Goal: Task Accomplishment & Management: Complete application form

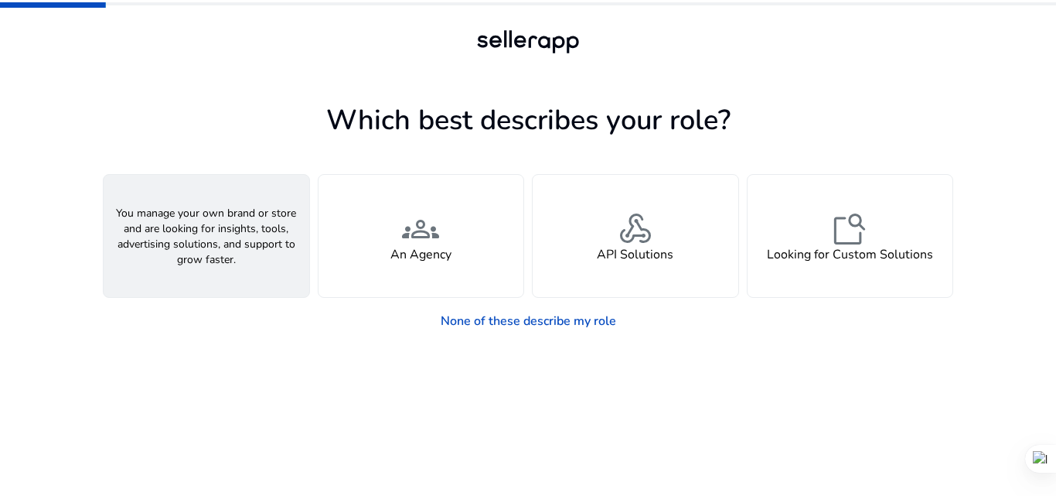
click at [227, 237] on div "person A Seller" at bounding box center [207, 236] width 206 height 122
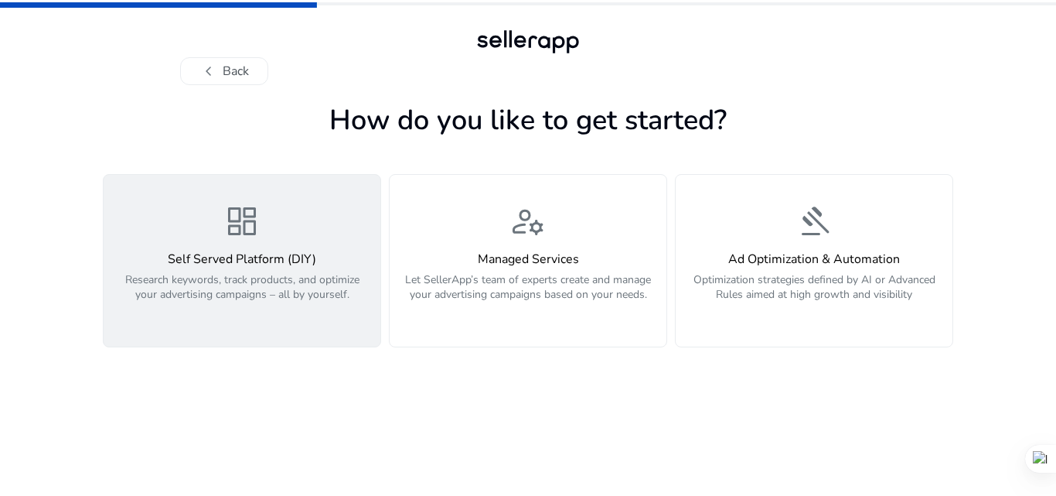
click at [340, 206] on div "dashboard Self Served Platform (DIY) Research keywords, track products, and opt…" at bounding box center [242, 261] width 258 height 116
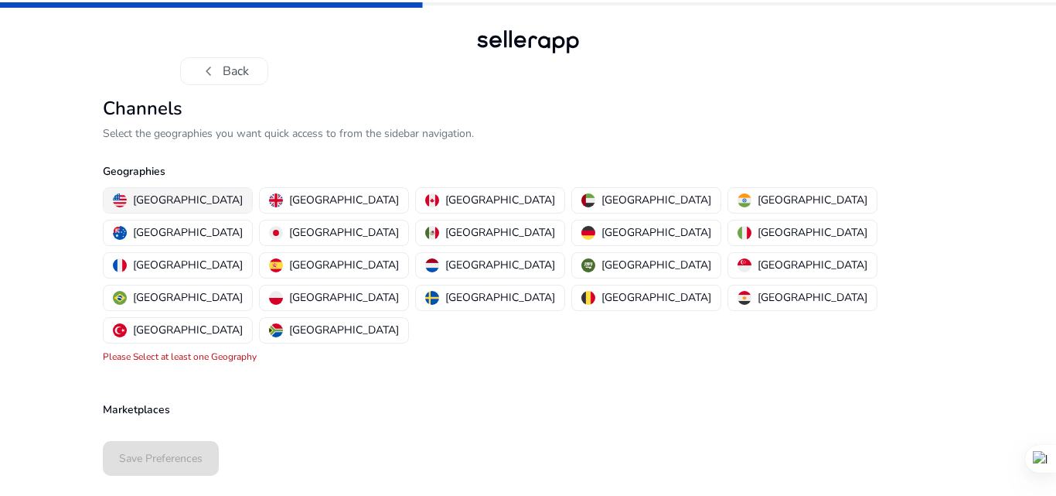
click at [187, 197] on p "[GEOGRAPHIC_DATA]" at bounding box center [188, 200] width 110 height 16
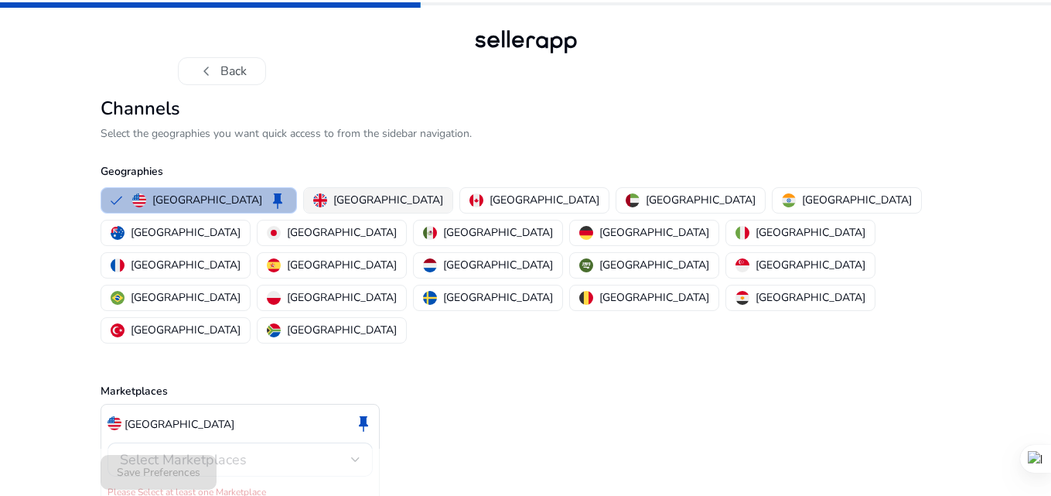
click at [313, 204] on div "[GEOGRAPHIC_DATA]" at bounding box center [378, 200] width 130 height 16
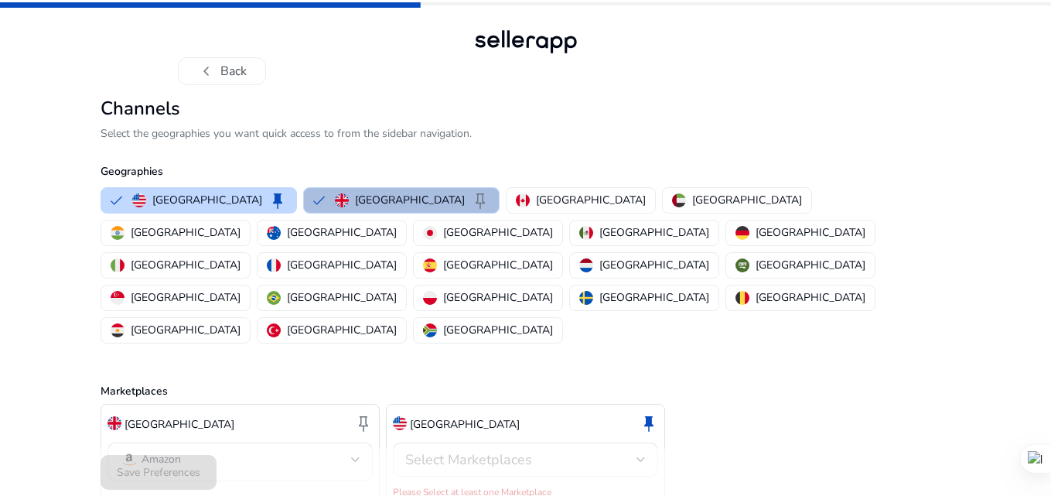
scroll to position [4, 0]
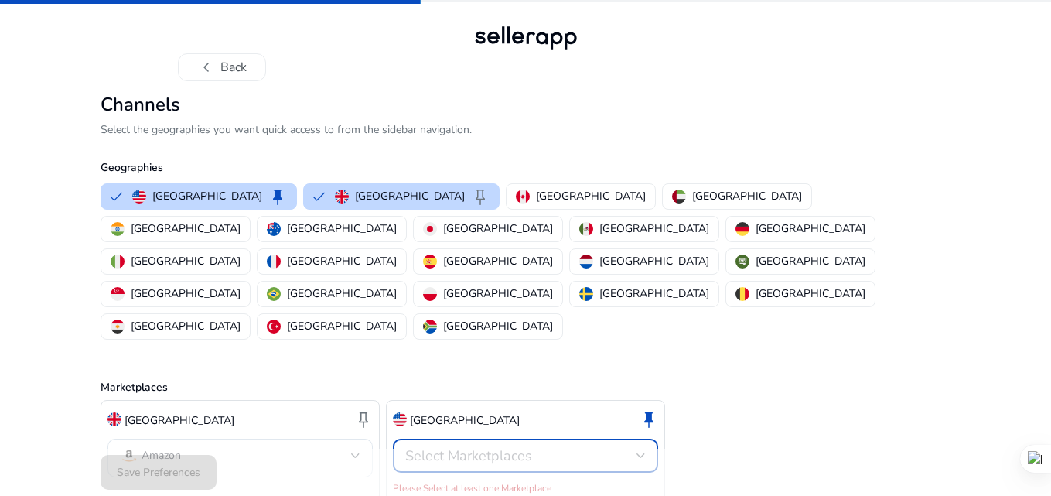
click at [525, 446] on span "Select Marketplaces" at bounding box center [468, 455] width 127 height 19
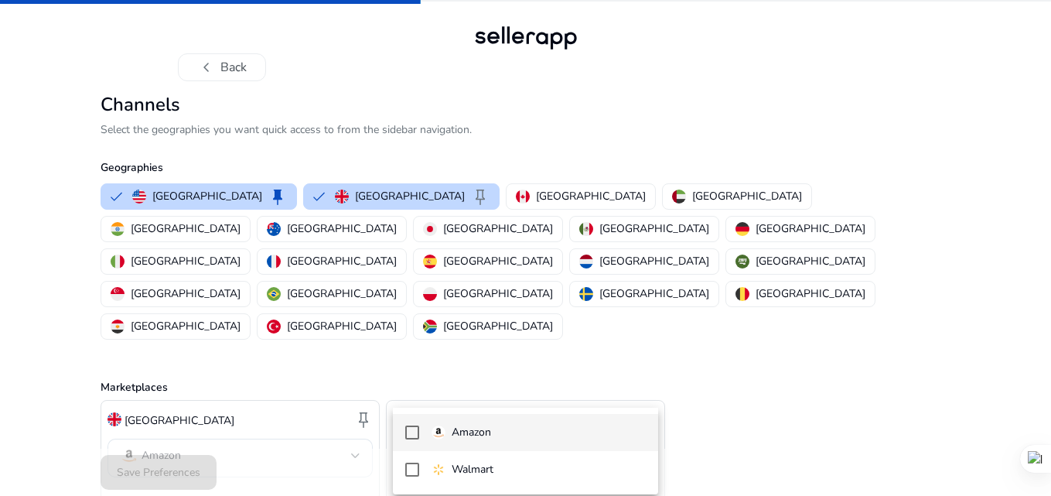
click at [463, 426] on p "Amazon" at bounding box center [471, 432] width 39 height 17
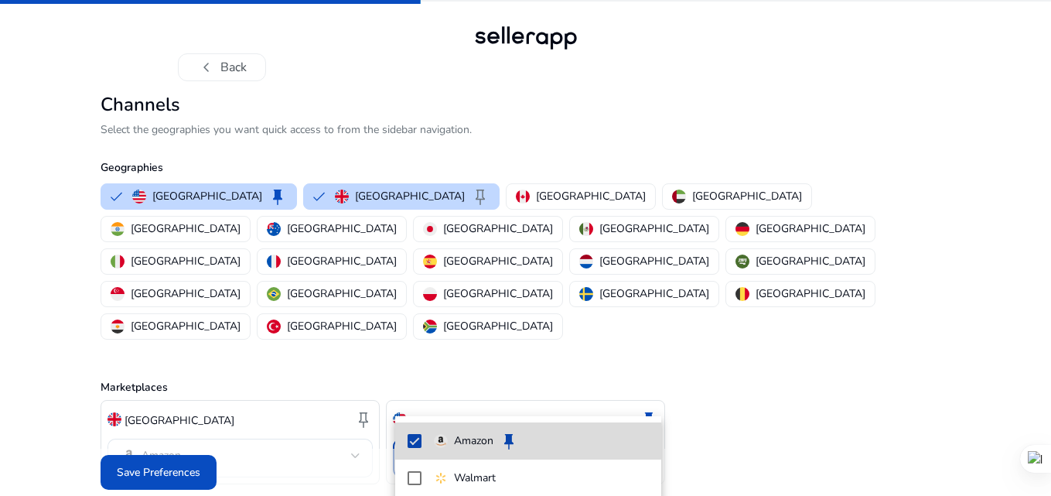
scroll to position [0, 0]
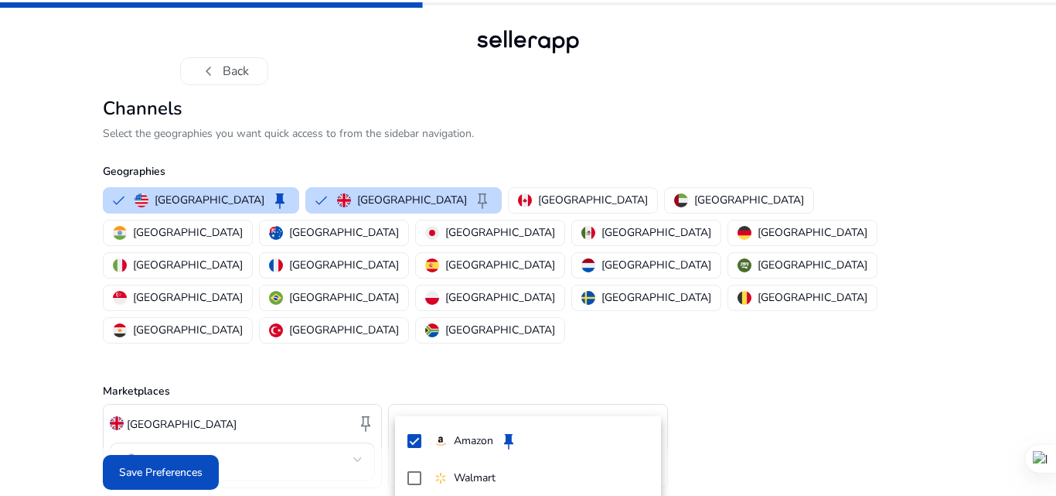
click at [319, 444] on div at bounding box center [528, 248] width 1056 height 496
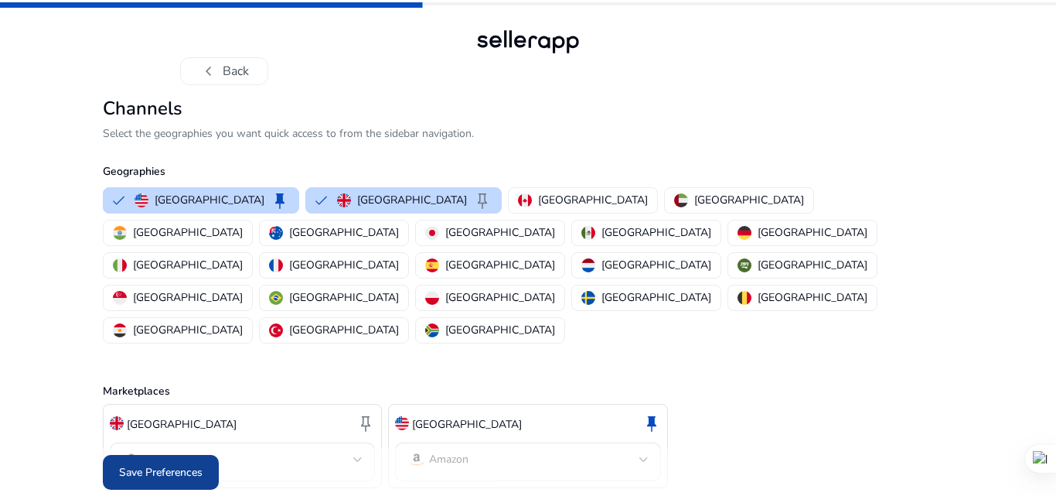
click at [152, 464] on span "Save Preferences" at bounding box center [161, 472] width 84 height 16
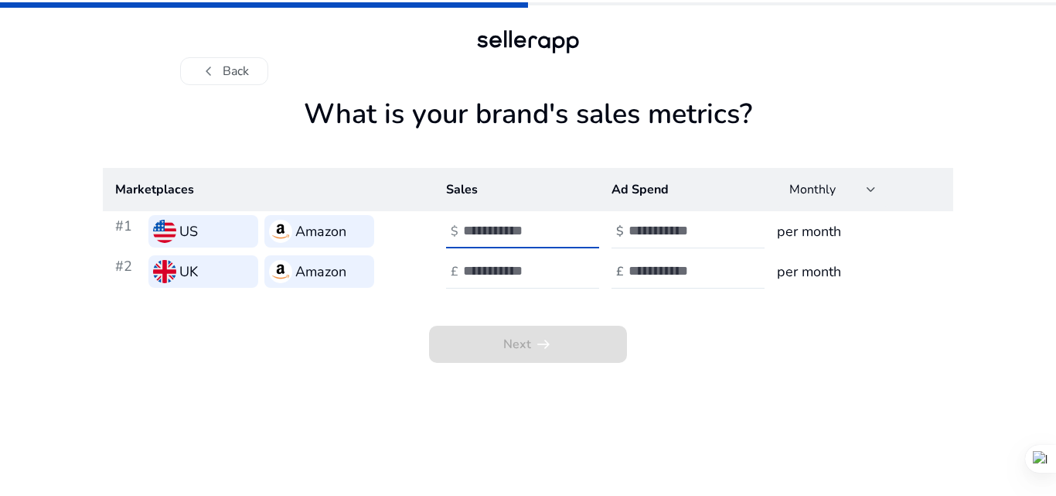
click at [515, 231] on input "number" at bounding box center [515, 230] width 104 height 17
click at [592, 347] on span "Next arrow_right_alt" at bounding box center [528, 344] width 198 height 37
click at [510, 223] on input "number" at bounding box center [515, 230] width 104 height 17
type input "***"
click at [636, 230] on input "number" at bounding box center [681, 230] width 104 height 17
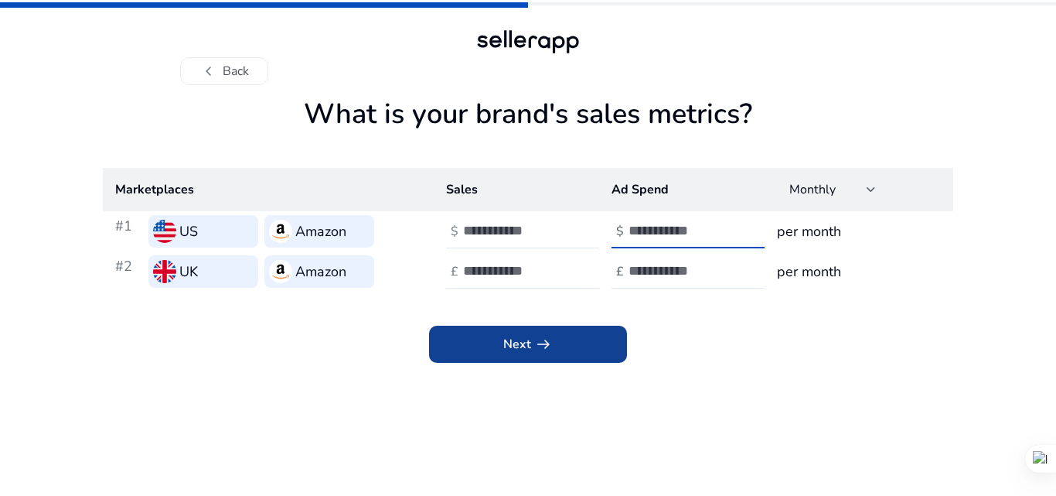
type input "***"
click at [595, 344] on span at bounding box center [528, 344] width 198 height 37
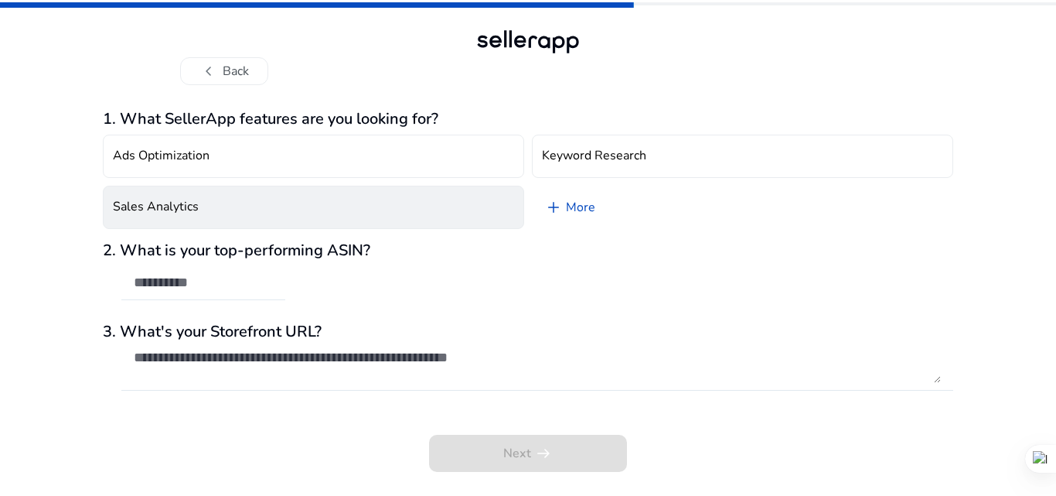
click at [324, 200] on button "Sales Analytics" at bounding box center [313, 207] width 421 height 43
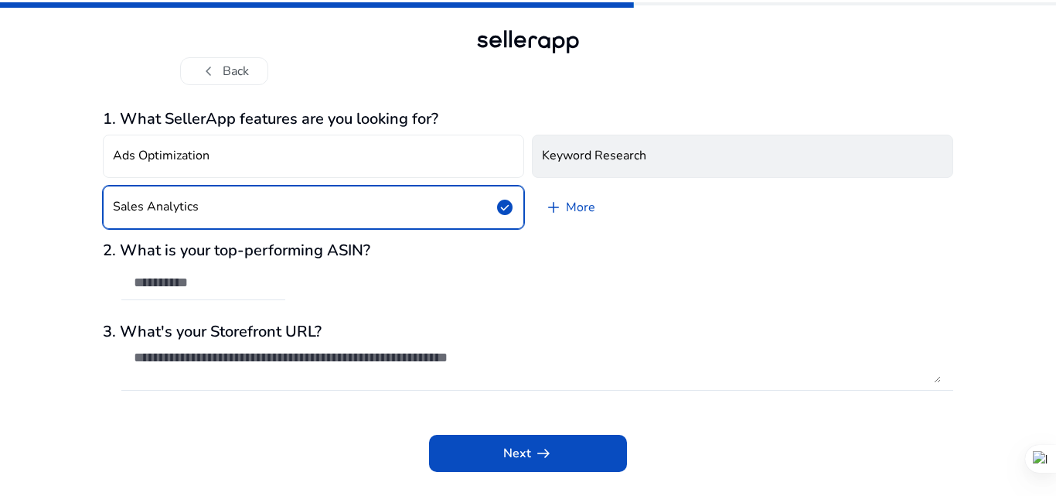
click at [566, 165] on button "Keyword Research" at bounding box center [742, 156] width 421 height 43
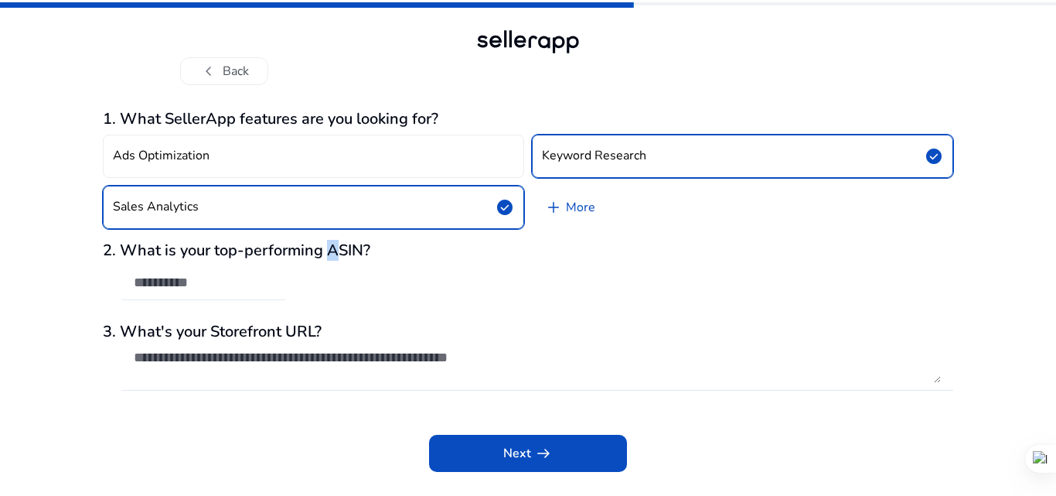
drag, startPoint x: 329, startPoint y: 249, endPoint x: 346, endPoint y: 249, distance: 17.0
click at [343, 249] on h3 "2. What is your top-performing ASIN?" at bounding box center [528, 250] width 851 height 19
click at [425, 239] on div "1. What SellerApp features are you looking for? Ads Optimization Keyword Resear…" at bounding box center [528, 291] width 851 height 362
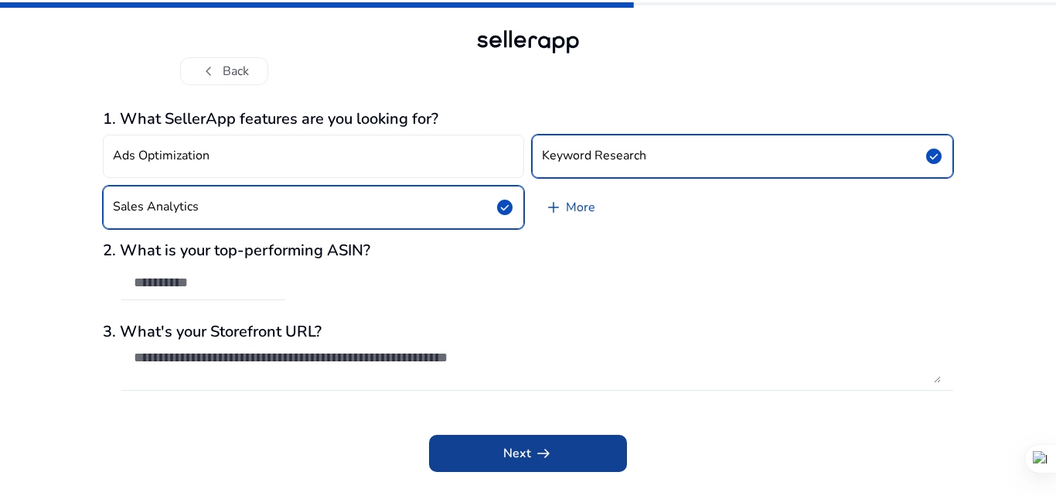
click at [540, 455] on span "arrow_right_alt" at bounding box center [543, 453] width 19 height 19
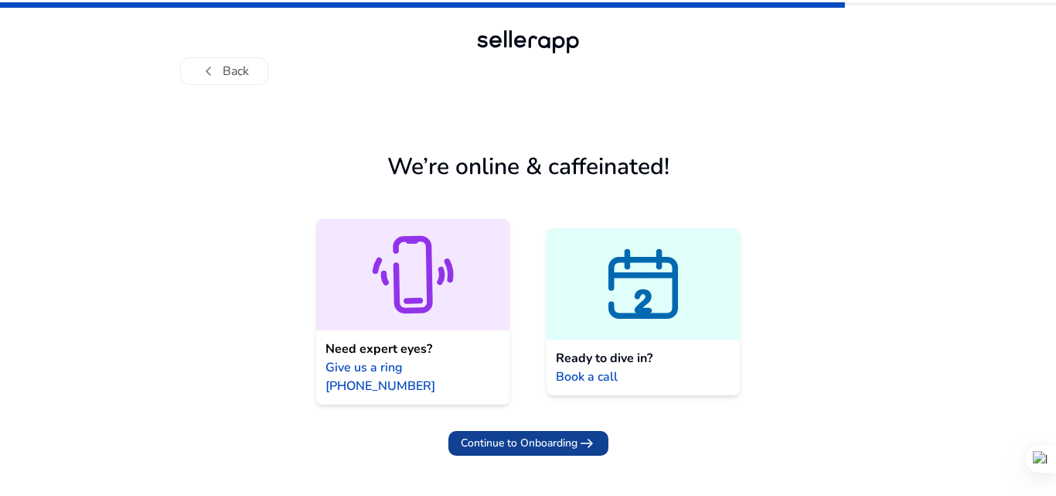
click at [542, 435] on span "Continue to Onboarding" at bounding box center [519, 443] width 117 height 16
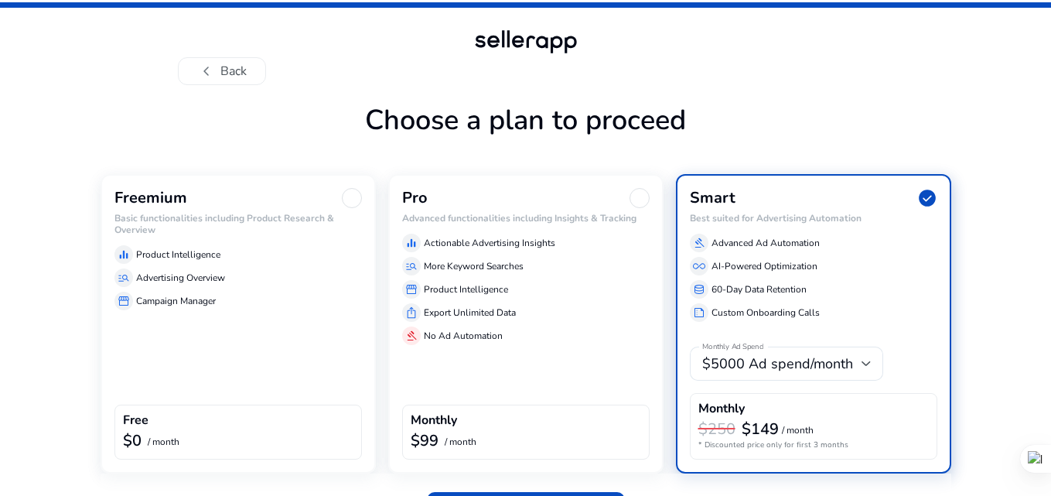
click at [329, 315] on div "Freemium Basic functionalities including Product Research & Overview equalizer …" at bounding box center [238, 323] width 275 height 299
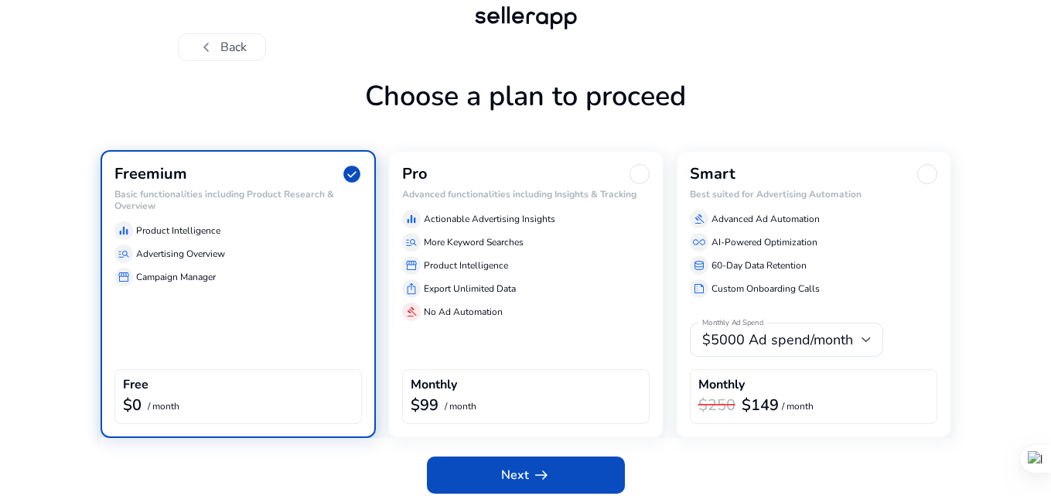
scroll to position [34, 0]
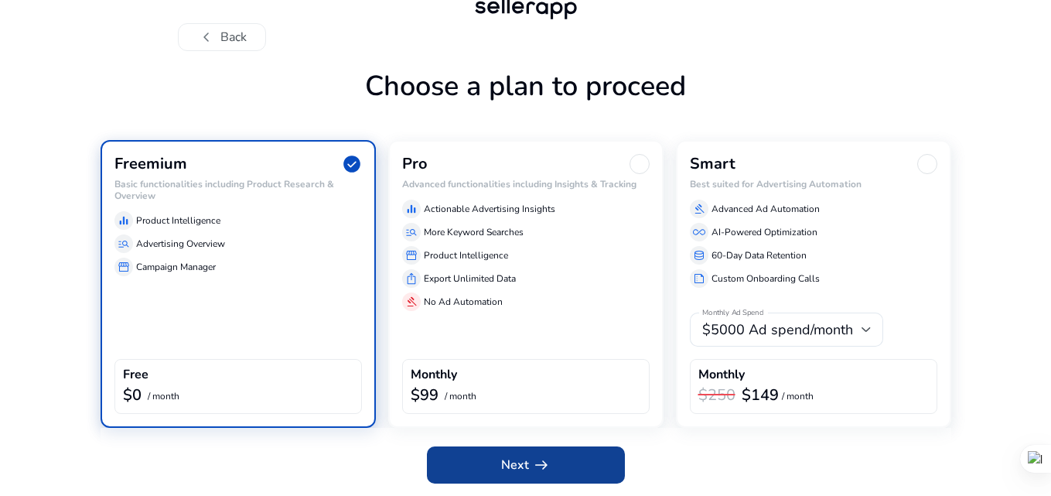
click at [529, 467] on app-icon "arrow_right_alt" at bounding box center [540, 464] width 22 height 19
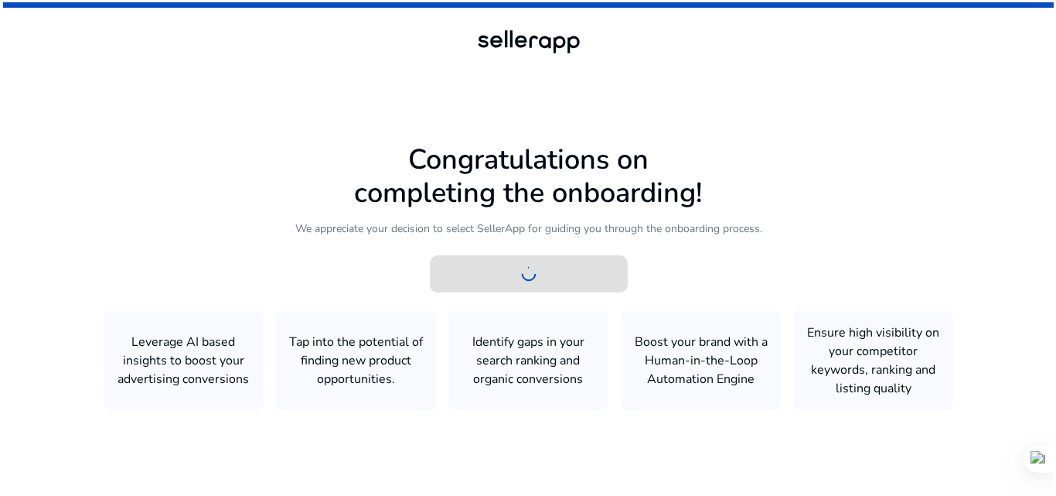
scroll to position [0, 0]
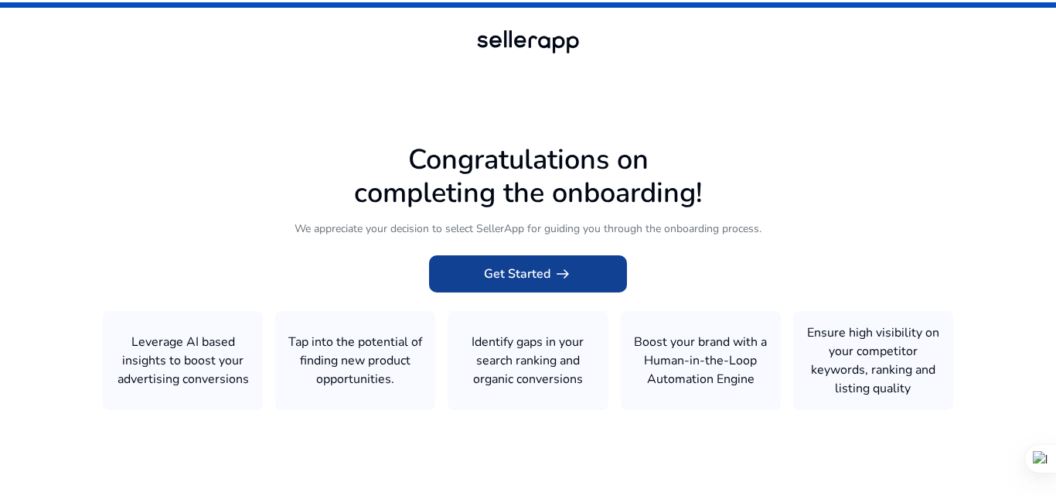
click at [551, 274] on app-icon "arrow_right_alt" at bounding box center [562, 273] width 22 height 19
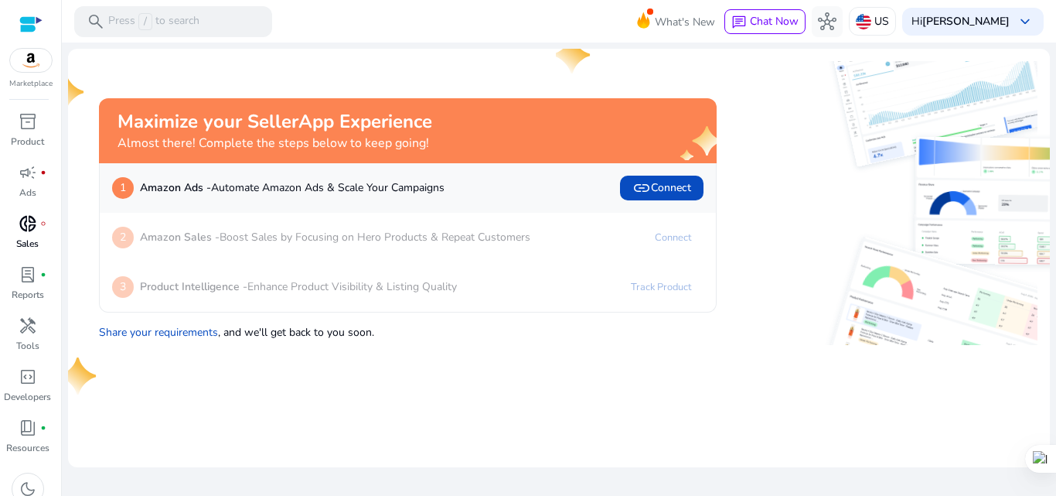
click at [39, 242] on link "donut_small fiber_manual_record Sales" at bounding box center [27, 236] width 55 height 51
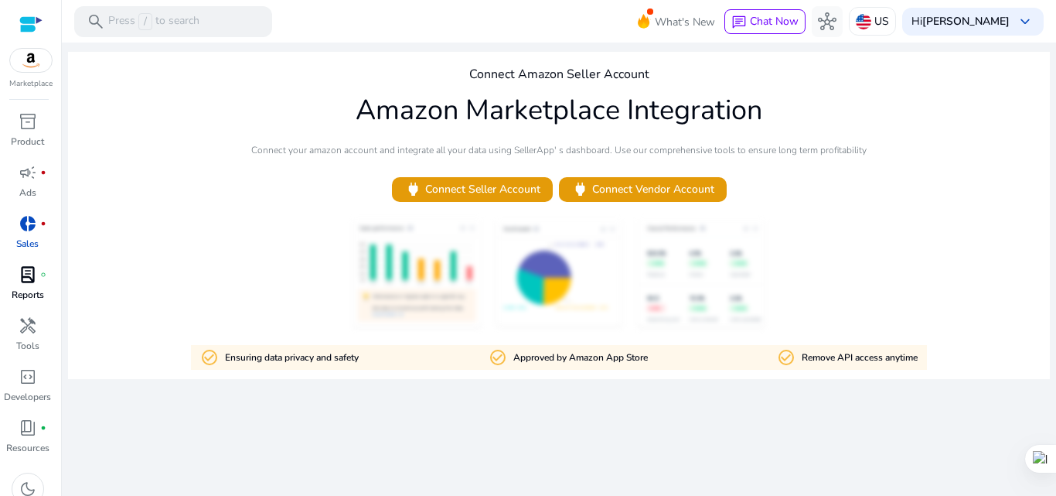
click at [16, 292] on p "Reports" at bounding box center [28, 295] width 32 height 14
click at [29, 66] on img at bounding box center [31, 60] width 42 height 23
click at [39, 79] on p "Marketplace" at bounding box center [30, 84] width 43 height 12
click at [45, 49] on img at bounding box center [31, 60] width 42 height 23
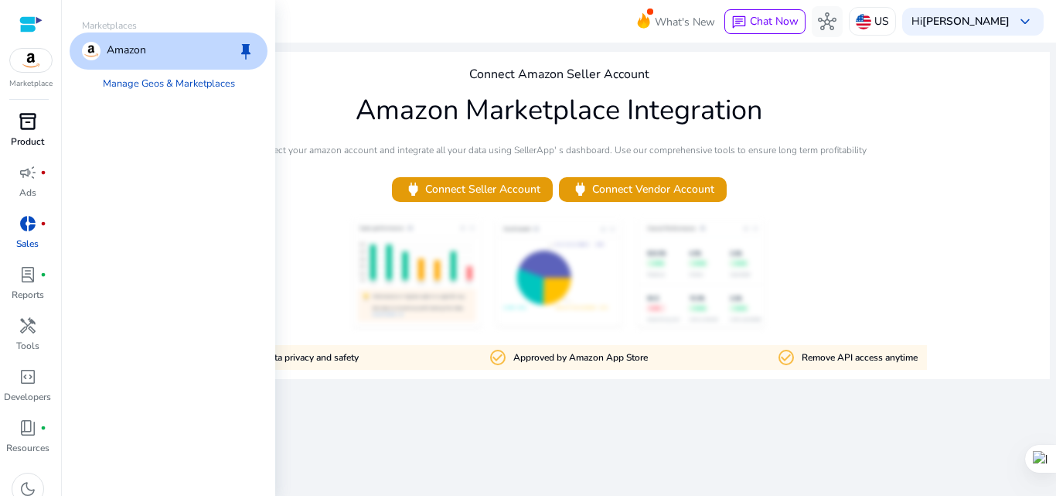
click at [22, 129] on span "inventory_2" at bounding box center [28, 121] width 19 height 19
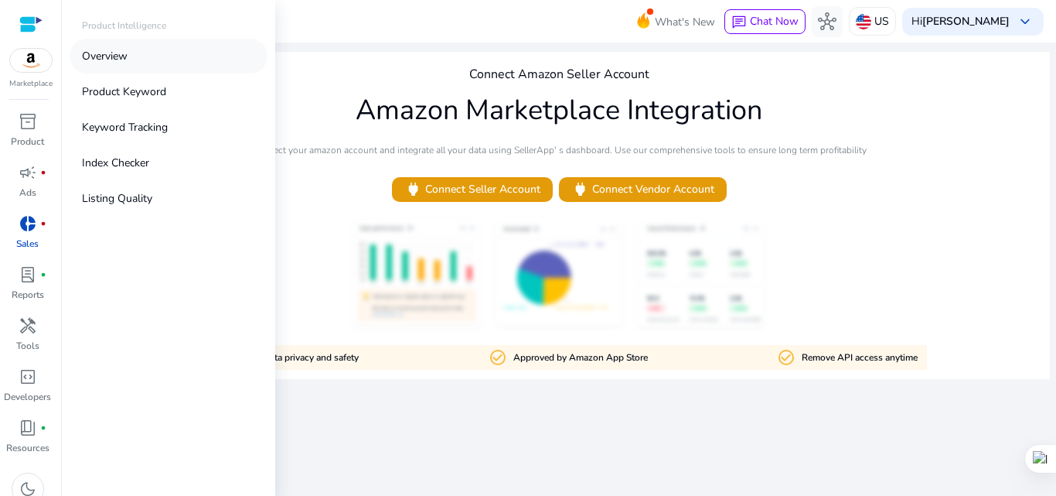
click at [148, 56] on link "Overview" at bounding box center [169, 56] width 198 height 35
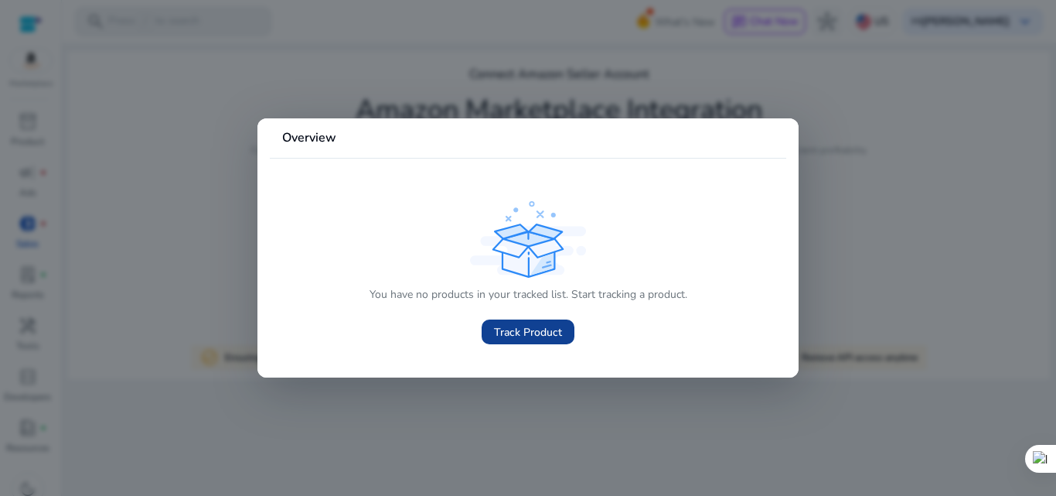
click at [501, 324] on span "Track Product" at bounding box center [528, 332] width 68 height 16
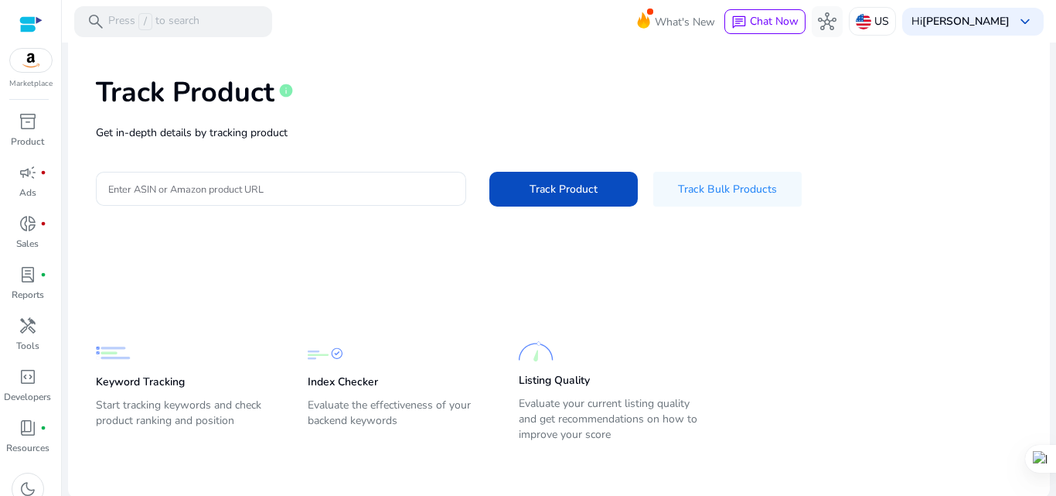
scroll to position [63, 0]
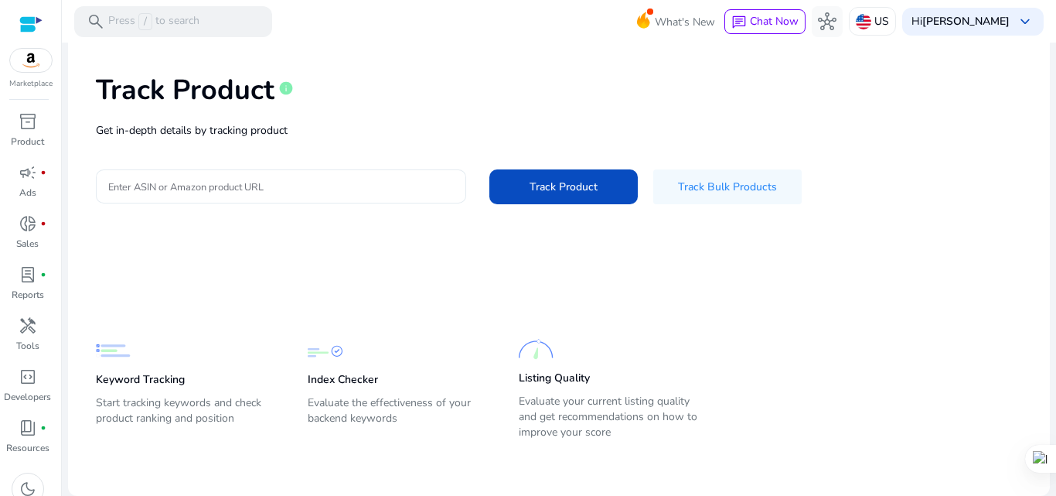
click at [342, 175] on div at bounding box center [281, 186] width 346 height 34
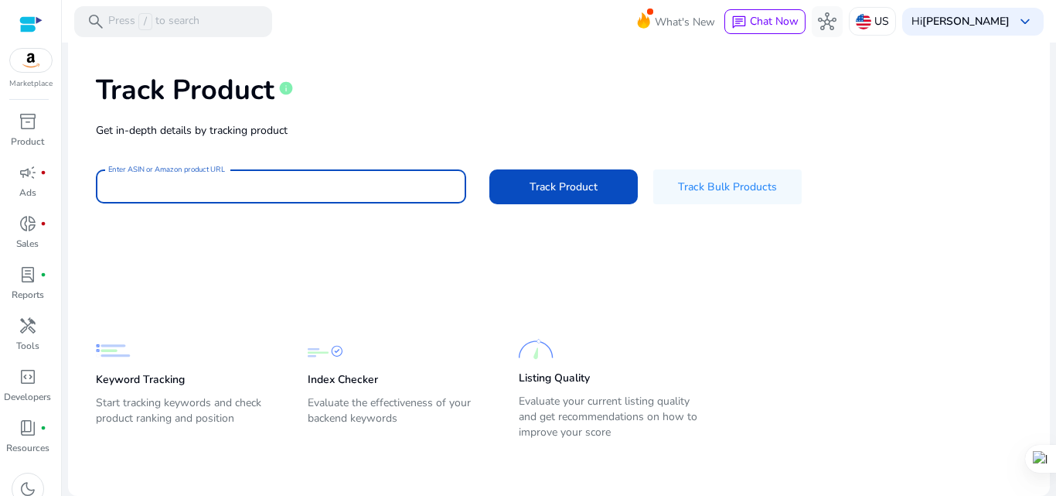
click at [160, 394] on div "Keyword Tracking Start tracking keywords and check product ranking and position" at bounding box center [186, 388] width 181 height 110
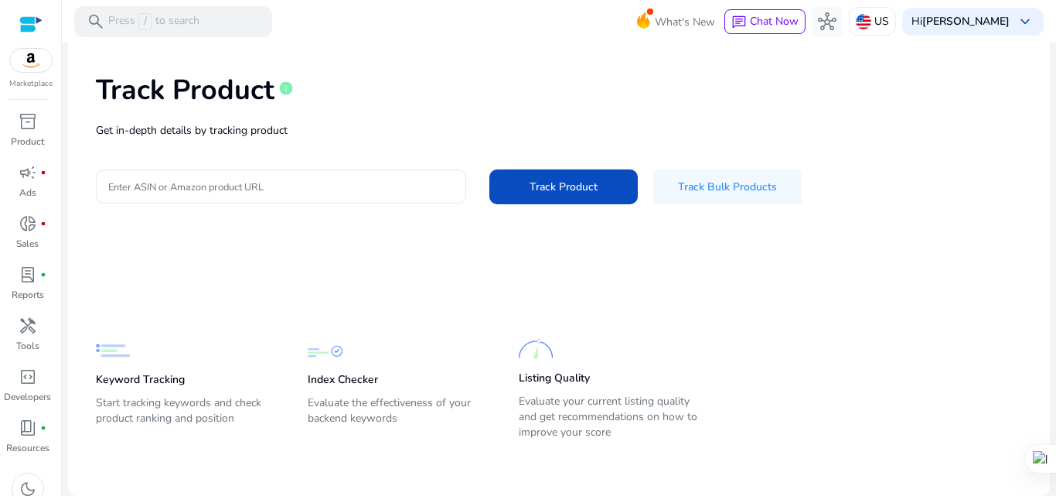
click at [175, 388] on div "Keyword Tracking Start tracking keywords and check product ranking and position" at bounding box center [186, 388] width 181 height 110
click at [618, 377] on div "Listing Quality Evaluate your current listing quality and get recommendations o…" at bounding box center [609, 388] width 181 height 113
click at [592, 387] on div "Listing Quality Evaluate your current listing quality and get recommendations o…" at bounding box center [609, 388] width 181 height 113
click at [16, 449] on p "Resources" at bounding box center [27, 448] width 43 height 14
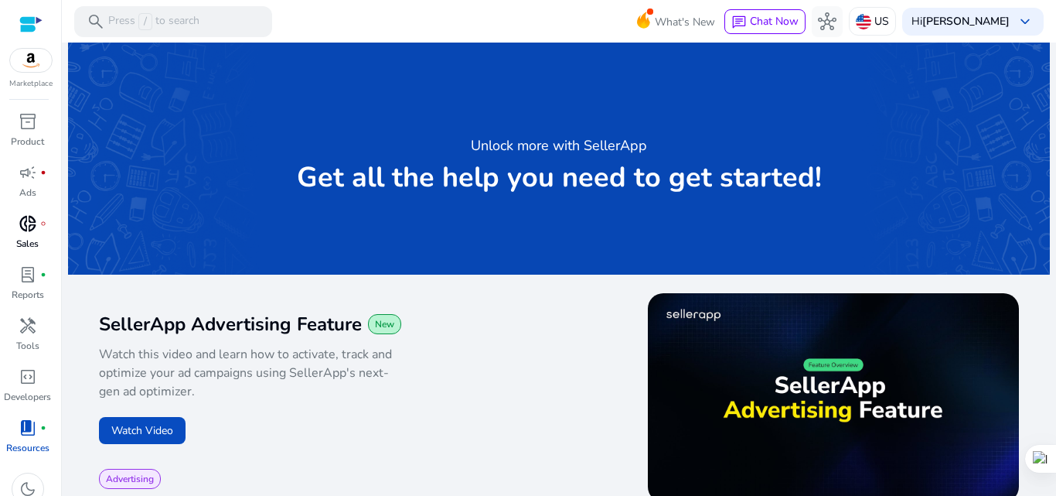
click at [31, 220] on span "donut_small" at bounding box center [28, 223] width 19 height 19
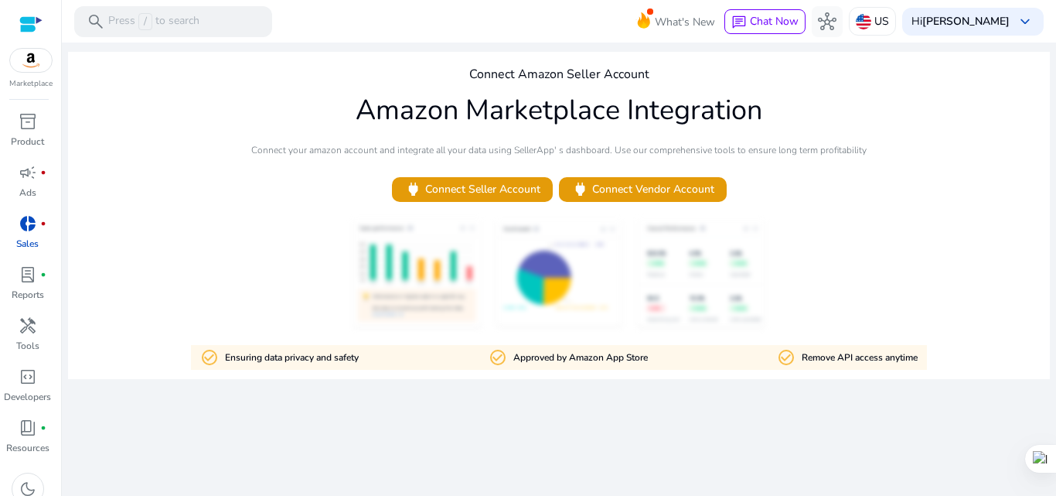
click at [594, 348] on div "check_circle_outline Approved by Amazon App Store" at bounding box center [568, 357] width 159 height 25
click at [506, 185] on span "power Connect Seller Account" at bounding box center [472, 189] width 136 height 18
